Goal: Book appointment/travel/reservation

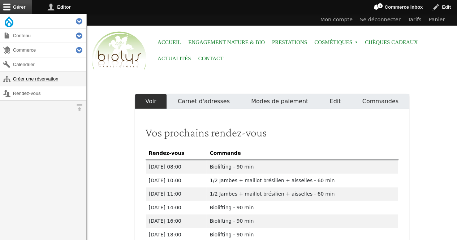
click at [37, 79] on link "Créer une réservation" at bounding box center [43, 79] width 86 height 14
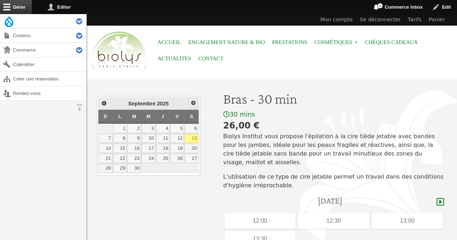
click at [193, 102] on span "Suivant" at bounding box center [193, 103] width 6 height 6
click at [152, 137] on link "8" at bounding box center [149, 138] width 14 height 9
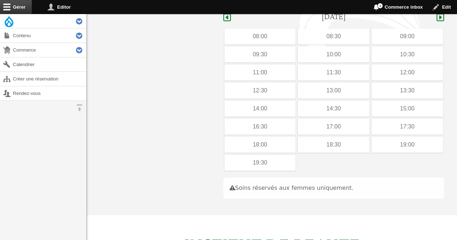
scroll to position [187, 0]
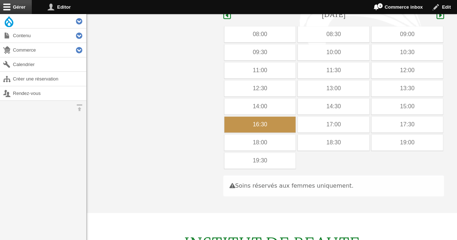
click at [235, 117] on div "16:30" at bounding box center [260, 125] width 72 height 16
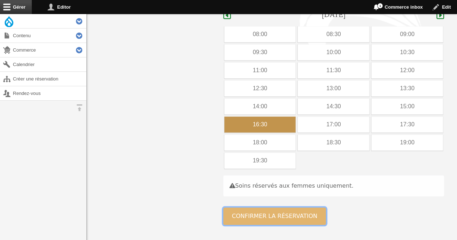
click at [240, 208] on button "Confirmer la réservation" at bounding box center [274, 216] width 103 height 17
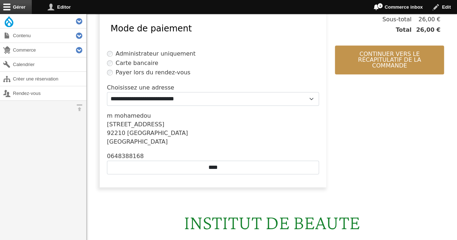
scroll to position [224, 0]
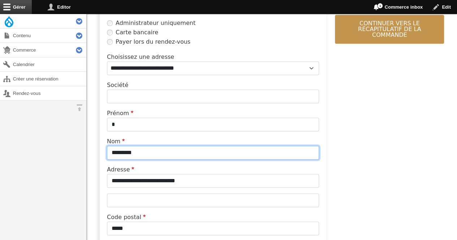
click at [165, 148] on input "*********" at bounding box center [213, 153] width 212 height 14
type input "*"
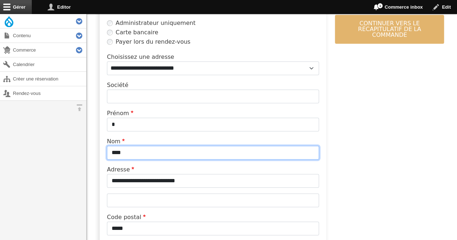
type input "****"
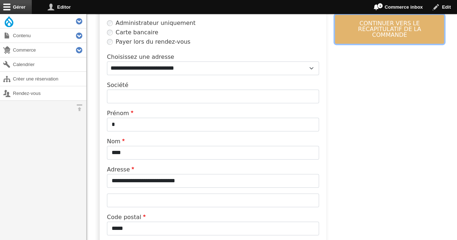
click at [363, 31] on button "Continuer vers le récapitulatif de la commande" at bounding box center [389, 29] width 109 height 29
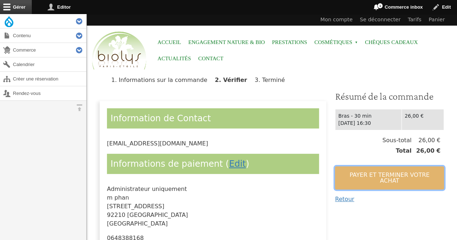
click at [427, 182] on button "Payer et terminer votre achat" at bounding box center [389, 178] width 109 height 23
